Goal: Task Accomplishment & Management: Use online tool/utility

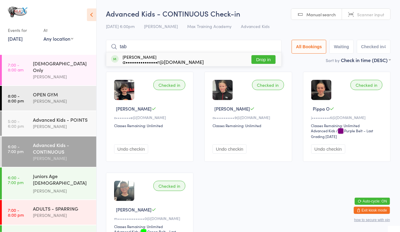
type input "tab"
click at [265, 56] on button "Drop in" at bounding box center [263, 59] width 24 height 9
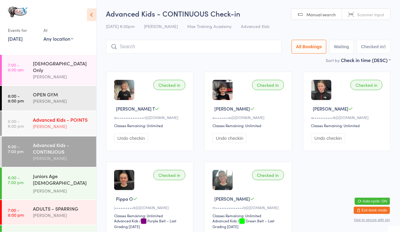
click at [19, 123] on time "5:00 - 6:00 pm" at bounding box center [16, 124] width 16 height 10
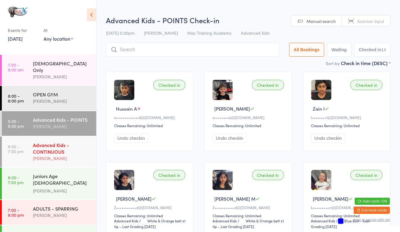
click at [25, 155] on link "6:00 - 7:00 pm Advanced Kids - CONTINUOUS [PERSON_NAME]" at bounding box center [49, 152] width 94 height 30
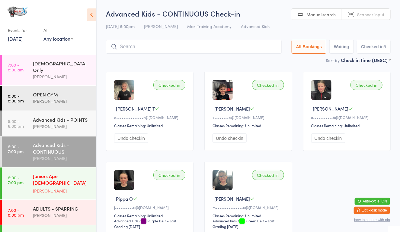
click at [62, 188] on div "Juniors Age [DEMOGRAPHIC_DATA] STRENGTH & CONDITIONING" at bounding box center [62, 180] width 58 height 15
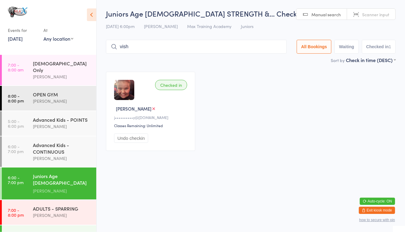
type input "[DATE]"
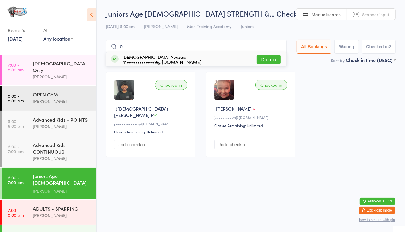
type input "b"
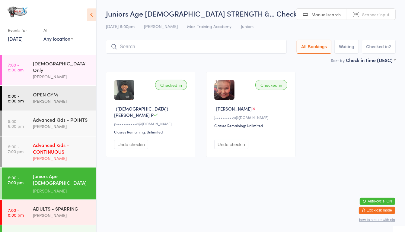
click at [63, 157] on div "[PERSON_NAME]" at bounding box center [62, 158] width 58 height 7
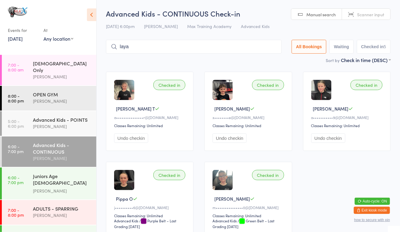
type input "layan"
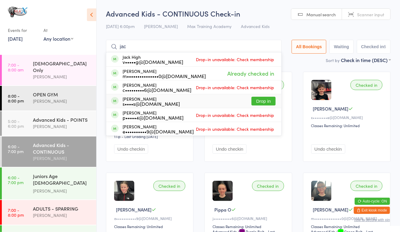
type input "jac"
click at [261, 96] on div "[PERSON_NAME] s••••s@[DOMAIN_NAME] Drop in" at bounding box center [193, 101] width 175 height 14
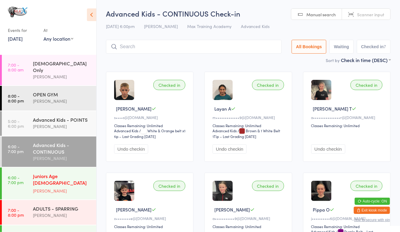
click at [65, 198] on div "Juniors Age [DEMOGRAPHIC_DATA] STRENGTH & CONDITIONING [PERSON_NAME]" at bounding box center [64, 184] width 63 height 32
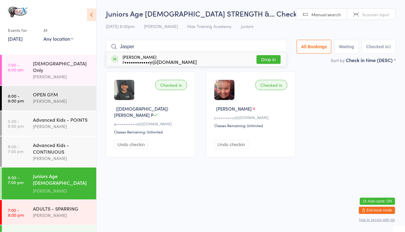
type input "Jasper"
click at [263, 61] on button "Drop in" at bounding box center [268, 59] width 24 height 9
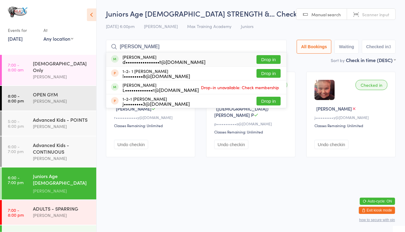
type input "[PERSON_NAME]"
click at [264, 58] on button "Drop in" at bounding box center [268, 59] width 24 height 9
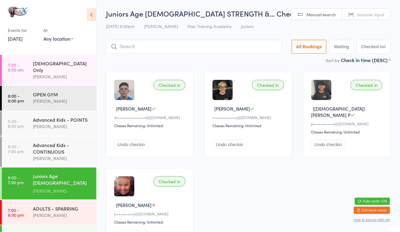
click at [36, 196] on div "Juniors Age [DEMOGRAPHIC_DATA] STRENGTH & CONDITIONING [PERSON_NAME]" at bounding box center [64, 184] width 63 height 32
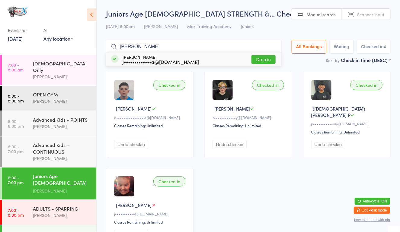
type input "[PERSON_NAME]"
click at [262, 55] on button "Drop in" at bounding box center [263, 59] width 24 height 9
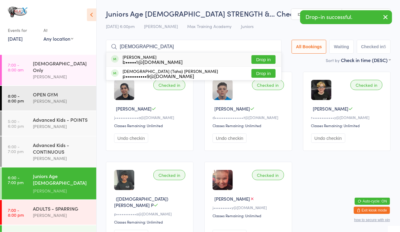
type input "[DEMOGRAPHIC_DATA]"
click at [266, 56] on button "Drop in" at bounding box center [263, 59] width 24 height 9
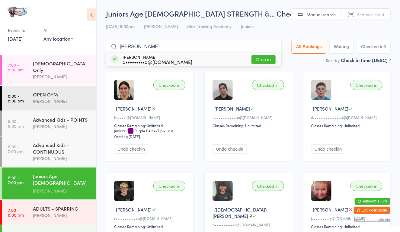
type input "[PERSON_NAME]"
click at [265, 58] on button "Drop in" at bounding box center [263, 59] width 24 height 9
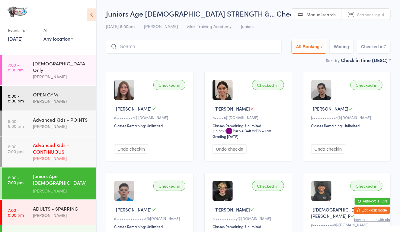
click at [81, 150] on div "Advanced Kids - CONTINUOUS" at bounding box center [62, 148] width 58 height 13
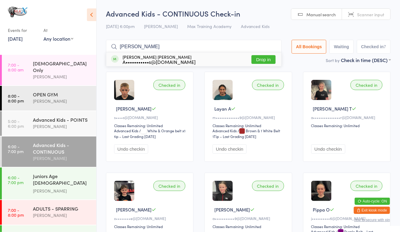
type input "[PERSON_NAME]"
click at [260, 61] on button "Drop in" at bounding box center [263, 59] width 24 height 9
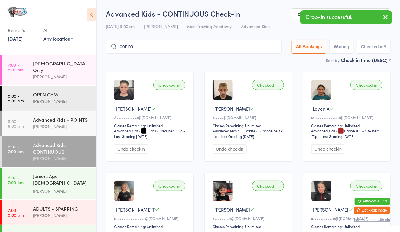
type input "[PERSON_NAME]"
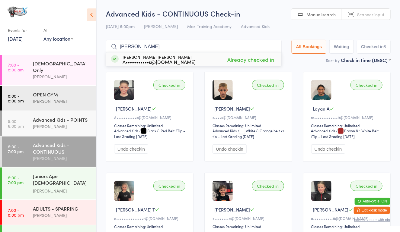
drag, startPoint x: 271, startPoint y: 46, endPoint x: 266, endPoint y: 46, distance: 4.8
click at [266, 46] on input "[PERSON_NAME]" at bounding box center [194, 47] width 176 height 14
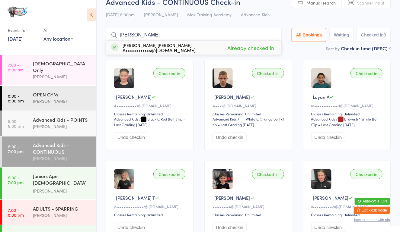
scroll to position [40, 0]
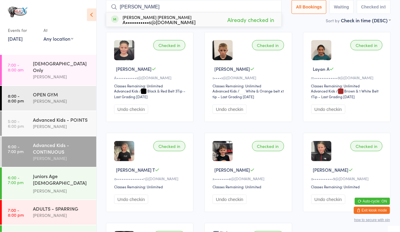
click at [272, 6] on input "[PERSON_NAME]" at bounding box center [194, 7] width 176 height 14
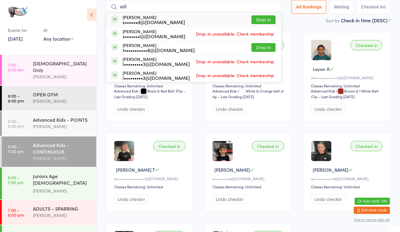
type input "will"
click at [258, 21] on button "Drop in" at bounding box center [263, 19] width 24 height 9
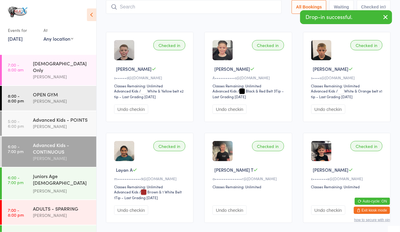
click at [246, 10] on input "search" at bounding box center [194, 7] width 176 height 14
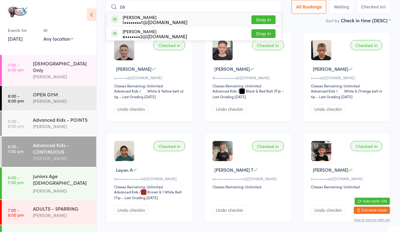
type input "za"
click at [252, 14] on div "Zain Imran I••••••••1@[DOMAIN_NAME] Drop in" at bounding box center [193, 20] width 175 height 14
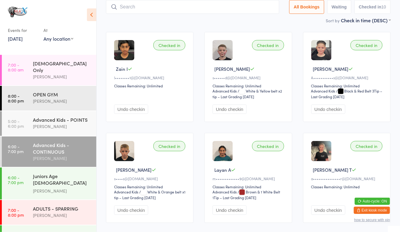
click at [133, 9] on input "search" at bounding box center [192, 7] width 173 height 14
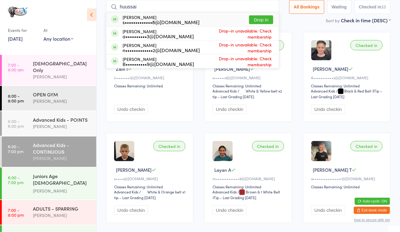
type input "huussai"
click at [262, 17] on button "Drop in" at bounding box center [261, 19] width 24 height 9
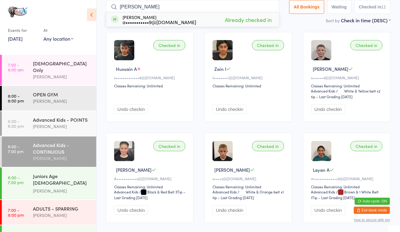
type input "[PERSON_NAME]"
click at [232, 24] on span "Already checked in" at bounding box center [248, 19] width 50 height 11
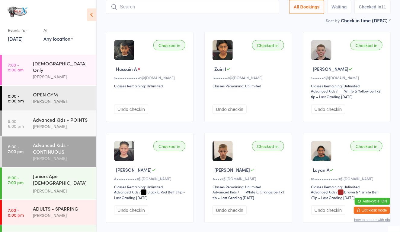
click at [228, 13] on input "search" at bounding box center [192, 7] width 173 height 14
click at [45, 209] on div "ADULTS - SPARRING" at bounding box center [62, 208] width 58 height 7
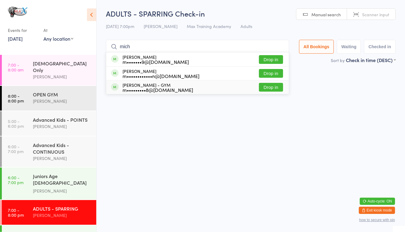
type input "mich"
click at [270, 89] on button "Drop in" at bounding box center [271, 87] width 24 height 9
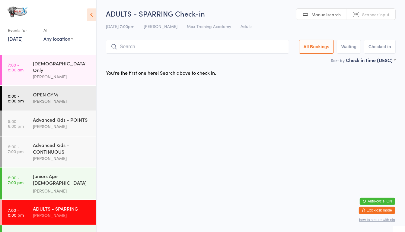
click at [270, 89] on html "You have now entered Kiosk Mode. Members will be able to check themselves in us…" at bounding box center [202, 116] width 405 height 232
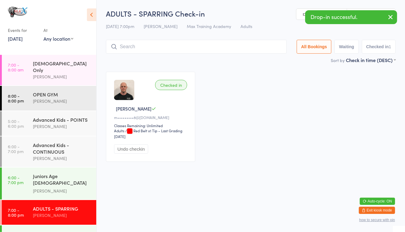
click at [236, 47] on input "search" at bounding box center [196, 47] width 181 height 14
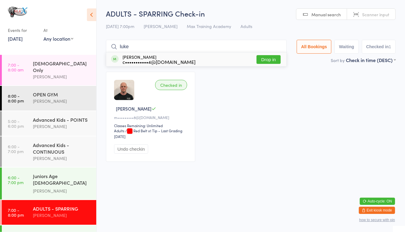
type input "luke"
click at [261, 58] on button "Drop in" at bounding box center [268, 59] width 24 height 9
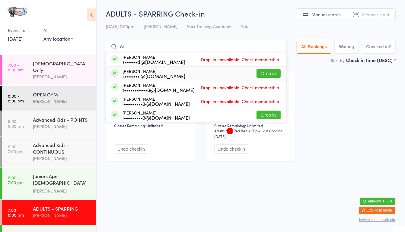
type input "will"
click at [269, 75] on button "Drop in" at bounding box center [268, 73] width 24 height 9
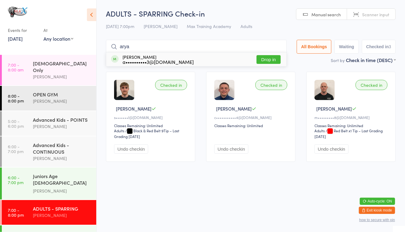
type input "arya"
click at [264, 59] on button "Drop in" at bounding box center [268, 59] width 24 height 9
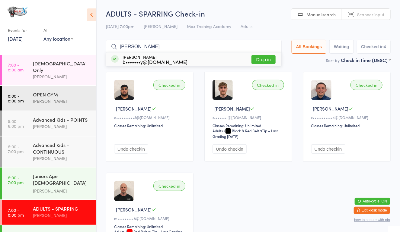
type input "[PERSON_NAME]"
click at [270, 58] on button "Drop in" at bounding box center [263, 59] width 24 height 9
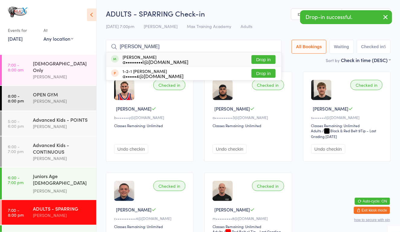
type input "[PERSON_NAME]"
click at [258, 56] on button "Drop in" at bounding box center [263, 59] width 24 height 9
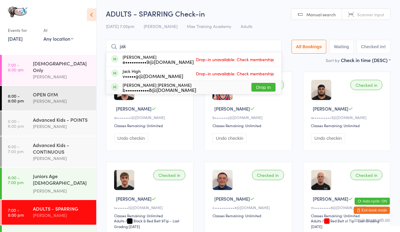
type input "jak"
click at [262, 91] on button "Drop in" at bounding box center [263, 87] width 24 height 9
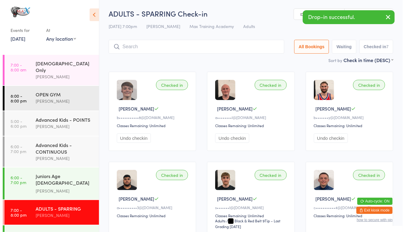
scroll to position [51, 0]
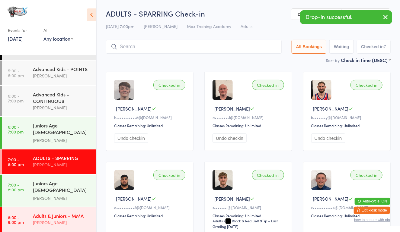
click at [59, 214] on div "Adults & Juniors - MMA" at bounding box center [62, 216] width 58 height 7
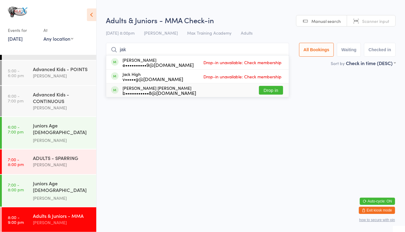
type input "jak"
click at [271, 90] on button "Drop in" at bounding box center [271, 90] width 24 height 9
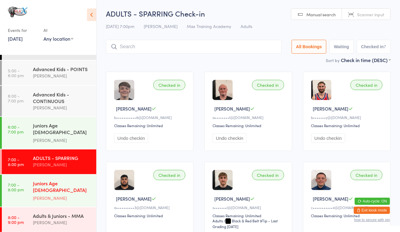
click at [41, 191] on div "Juniors Age [DEMOGRAPHIC_DATA] SPARRING" at bounding box center [62, 187] width 58 height 15
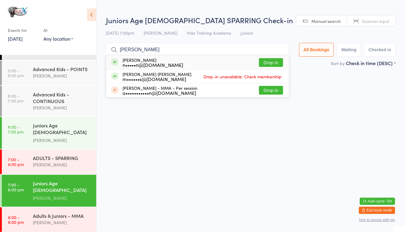
click at [272, 55] on input "[PERSON_NAME]" at bounding box center [197, 50] width 183 height 14
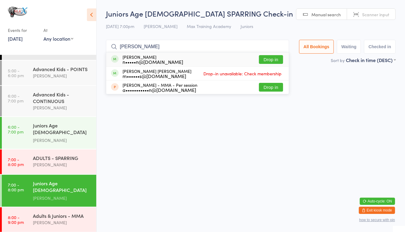
type input "[PERSON_NAME]"
click at [267, 58] on button "Drop in" at bounding box center [271, 59] width 24 height 9
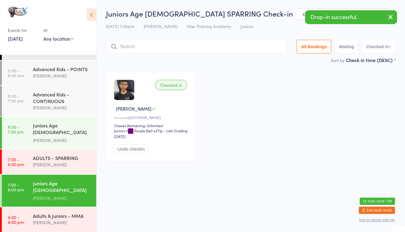
click at [267, 58] on div "Sort by Check in time (DESC) First name (ASC) First name (DESC) Last name (ASC)…" at bounding box center [250, 60] width 289 height 7
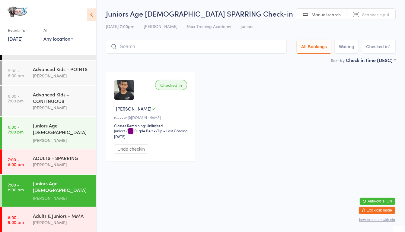
click at [196, 48] on input "search" at bounding box center [196, 47] width 181 height 14
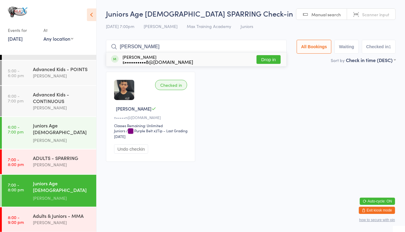
type input "[PERSON_NAME]"
click at [270, 57] on button "Drop in" at bounding box center [268, 59] width 24 height 9
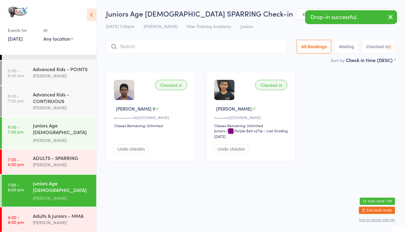
click at [263, 86] on div "Checked in" at bounding box center [271, 85] width 32 height 10
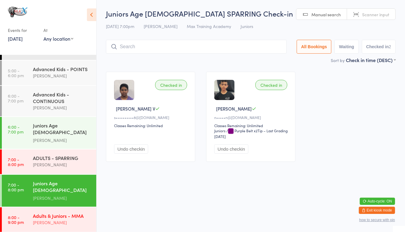
click at [63, 215] on div "Adults & Juniors - MMA" at bounding box center [62, 216] width 58 height 7
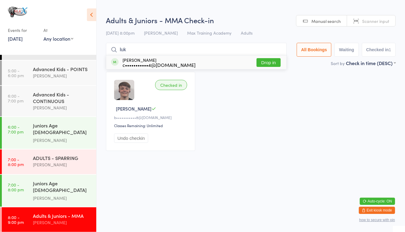
type input "luk"
click at [259, 63] on button "Drop in" at bounding box center [268, 62] width 24 height 9
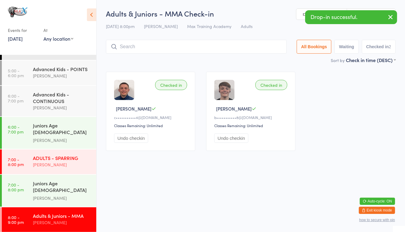
click at [72, 154] on div "ADULTS - SPARRING [PERSON_NAME]" at bounding box center [64, 162] width 63 height 24
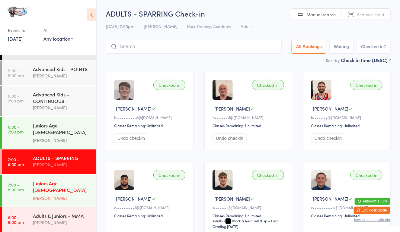
click at [48, 193] on div "Juniors Age [DEMOGRAPHIC_DATA] SPARRING" at bounding box center [62, 187] width 58 height 15
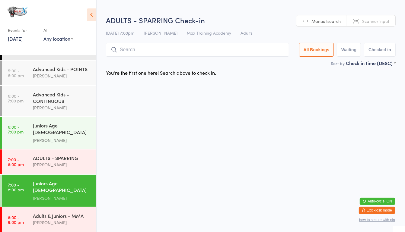
click at [164, 47] on input "search" at bounding box center [197, 50] width 183 height 14
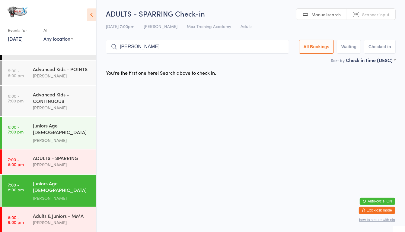
type input "J"
click at [59, 162] on div "[PERSON_NAME]" at bounding box center [62, 164] width 58 height 7
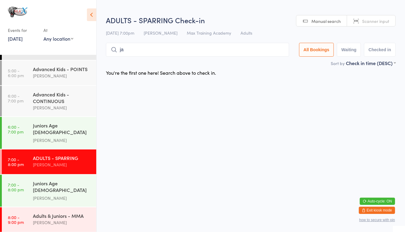
type input "j"
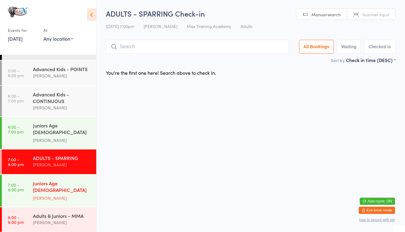
click at [27, 195] on link "7:00 - 8:00 pm Juniors Age [DEMOGRAPHIC_DATA] SPARRING [PERSON_NAME]" at bounding box center [49, 191] width 94 height 32
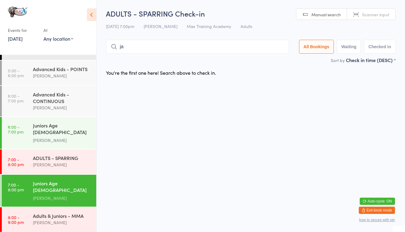
type input "j"
type input "r"
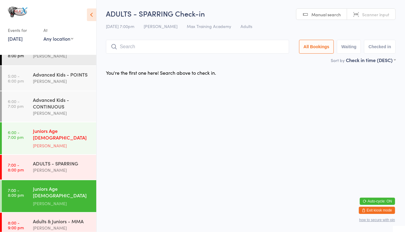
scroll to position [51, 0]
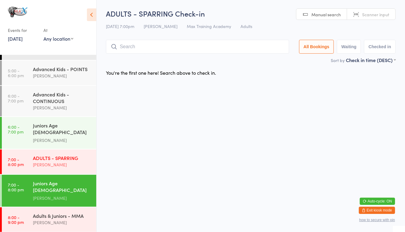
click at [57, 163] on div "[PERSON_NAME]" at bounding box center [62, 164] width 58 height 7
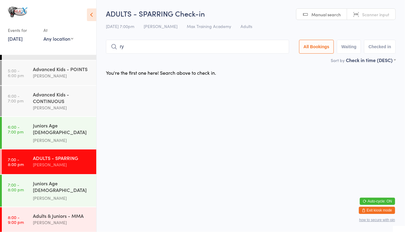
type input "r"
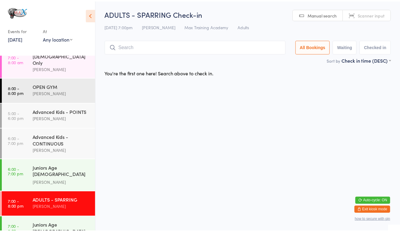
scroll to position [51, 0]
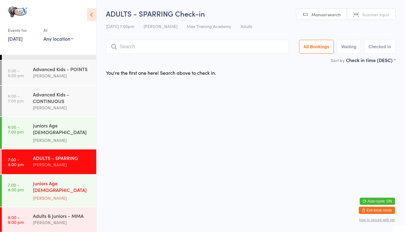
click at [67, 188] on div "Juniors Age [DEMOGRAPHIC_DATA] SPARRING" at bounding box center [62, 187] width 58 height 15
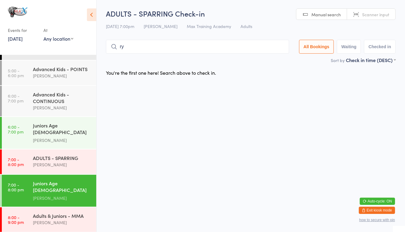
type input "r"
click at [62, 157] on div "ADULTS - SPARRING" at bounding box center [62, 158] width 58 height 7
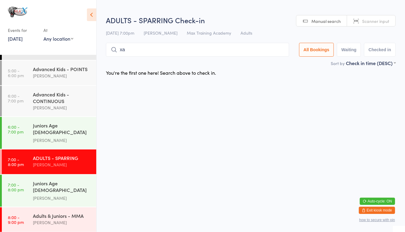
type input "x"
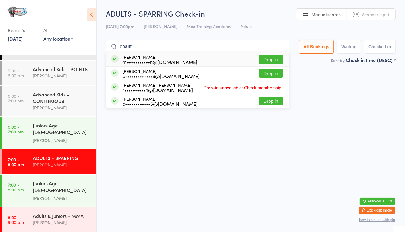
type input "charlt"
click at [278, 60] on button "Drop in" at bounding box center [271, 59] width 24 height 9
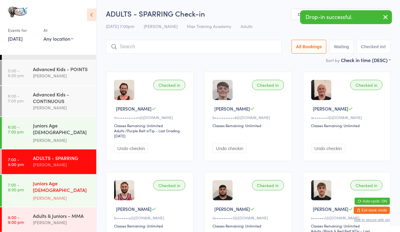
click at [46, 188] on div "Juniors Age [DEMOGRAPHIC_DATA] SPARRING" at bounding box center [62, 187] width 58 height 15
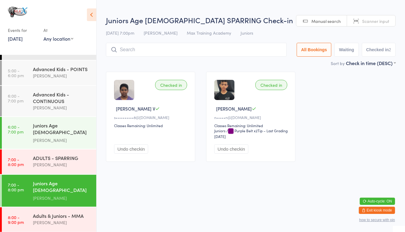
click at [148, 50] on input "search" at bounding box center [196, 50] width 181 height 14
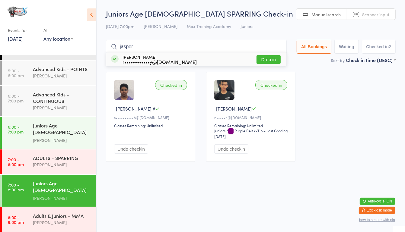
type input "jasper"
click at [267, 59] on button "Drop in" at bounding box center [268, 59] width 24 height 9
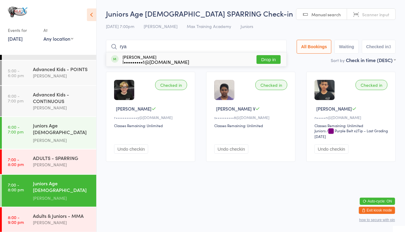
type input "rya"
click at [265, 61] on button "Drop in" at bounding box center [268, 59] width 24 height 9
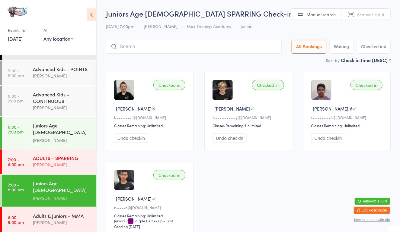
click at [28, 163] on link "7:00 - 8:00 pm ADULTS - SPARRING [PERSON_NAME]" at bounding box center [49, 162] width 94 height 25
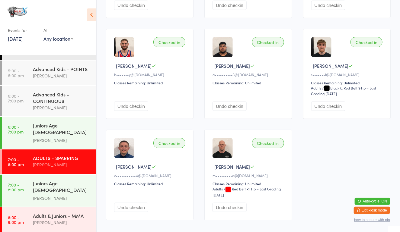
scroll to position [175, 0]
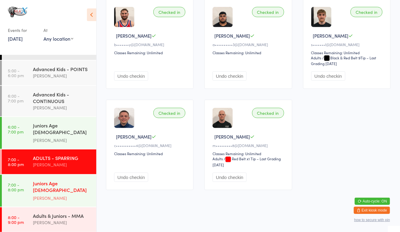
click at [27, 195] on link "7:00 - 8:00 pm Juniors Age [DEMOGRAPHIC_DATA] SPARRING [PERSON_NAME]" at bounding box center [49, 191] width 94 height 32
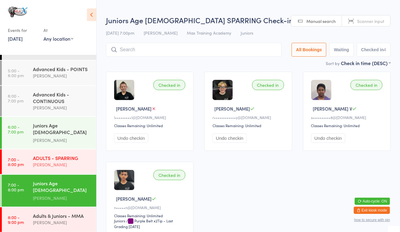
click at [30, 160] on link "7:00 - 8:00 pm ADULTS - SPARRING [PERSON_NAME]" at bounding box center [49, 162] width 94 height 25
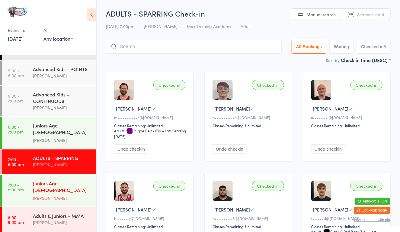
click at [44, 187] on div "Juniors Age [DEMOGRAPHIC_DATA] SPARRING" at bounding box center [62, 187] width 58 height 15
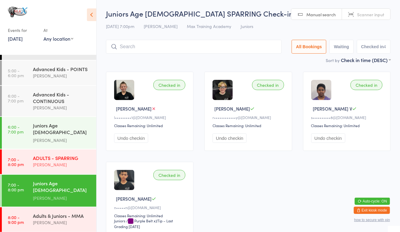
click at [37, 161] on div "ADULTS - SPARRING" at bounding box center [62, 158] width 58 height 7
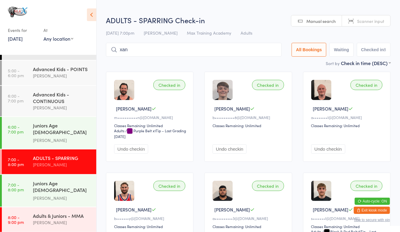
type input "xand"
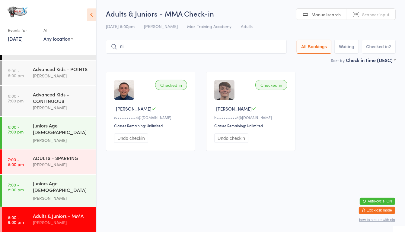
type input "n"
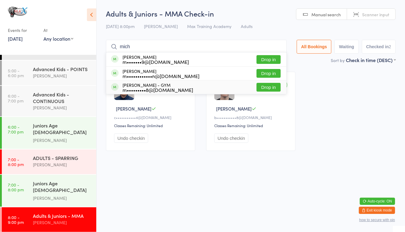
type input "mich"
click at [274, 85] on button "Drop in" at bounding box center [268, 87] width 24 height 9
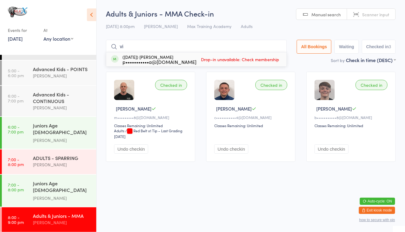
type input "v"
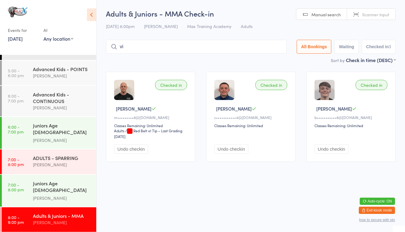
type input "v"
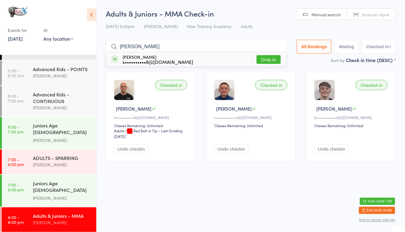
type input "[PERSON_NAME]"
click at [264, 62] on button "Drop in" at bounding box center [268, 59] width 24 height 9
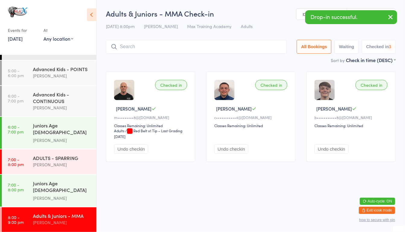
click at [223, 165] on div "Checked in [PERSON_NAME] m•••••••••8@[DOMAIN_NAME] Classes Remaining: Unlimited…" at bounding box center [250, 116] width 300 height 101
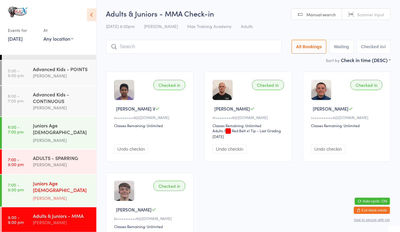
click at [73, 192] on div "Juniors Age [DEMOGRAPHIC_DATA] SPARRING" at bounding box center [62, 187] width 58 height 15
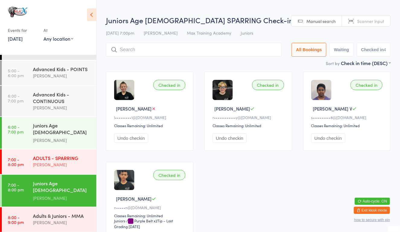
click at [69, 163] on div "[PERSON_NAME]" at bounding box center [62, 164] width 58 height 7
